Goal: Register for event/course

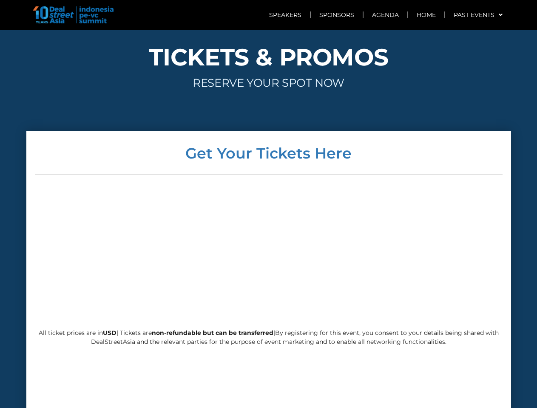
scroll to position [2051, 0]
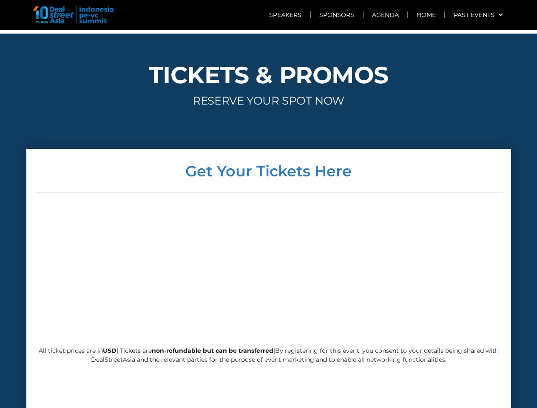
scroll to position [2125, 0]
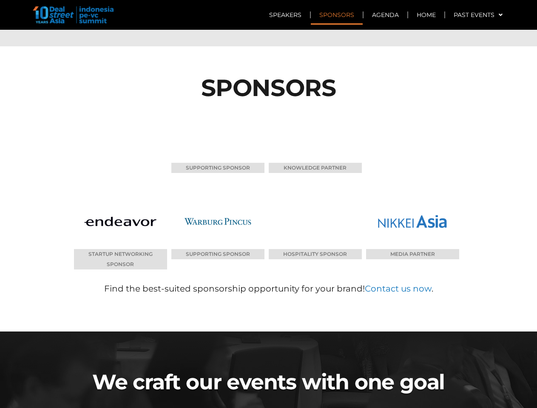
scroll to position [4089, 0]
